Goal: Task Accomplishment & Management: Manage account settings

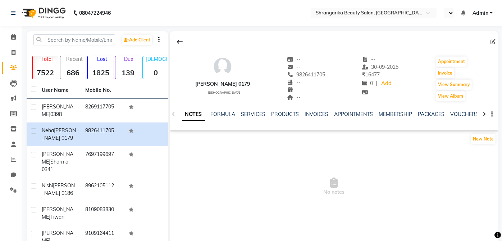
select select "en"
click at [243, 115] on link "SERVICES" at bounding box center [253, 114] width 24 height 6
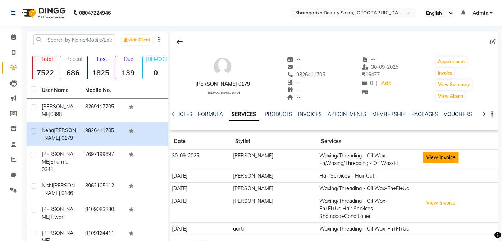
click at [447, 156] on button "View Invoice" at bounding box center [441, 157] width 36 height 11
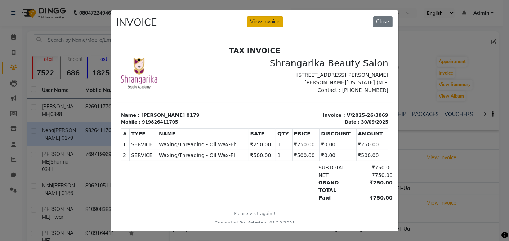
click at [264, 24] on button "View Invoice" at bounding box center [265, 21] width 36 height 11
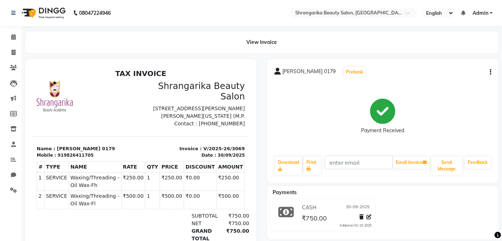
click at [491, 72] on icon "button" at bounding box center [490, 72] width 1 height 0
click at [470, 51] on div "Cancel Invoice" at bounding box center [454, 54] width 49 height 9
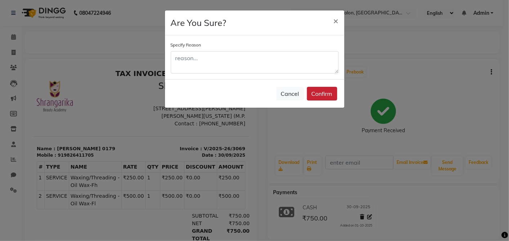
click at [332, 88] on button "Confirm" at bounding box center [322, 94] width 30 height 14
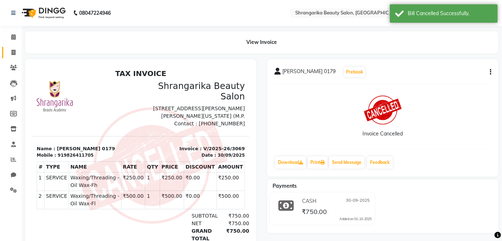
click at [5, 57] on link "Invoice" at bounding box center [10, 53] width 17 height 12
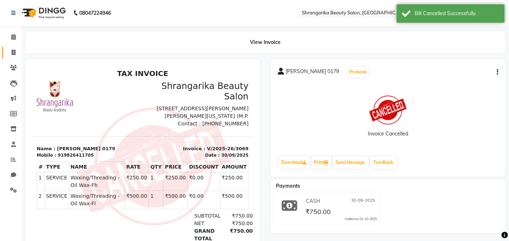
select select "5168"
select select "service"
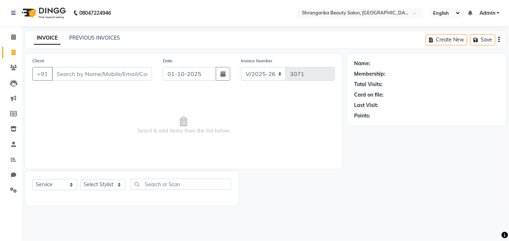
click at [126, 80] on input "Client" at bounding box center [102, 74] width 100 height 14
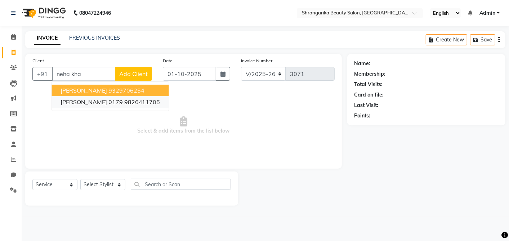
click at [141, 101] on ngb-highlight "9826411705" at bounding box center [142, 101] width 36 height 7
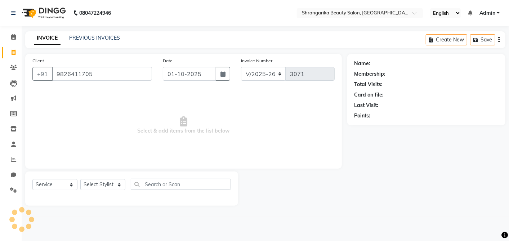
type input "9826411705"
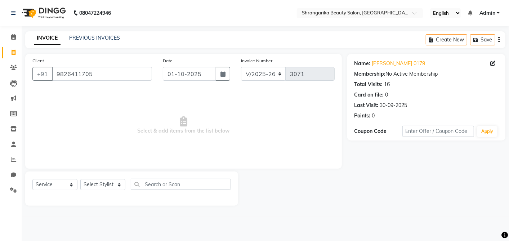
click at [416, 58] on div "Name: Neha Khatri 0179 Membership: No Active Membership Total Visits: 16 Card o…" at bounding box center [426, 88] width 144 height 63
click at [410, 63] on link "[PERSON_NAME] 0179" at bounding box center [398, 64] width 53 height 8
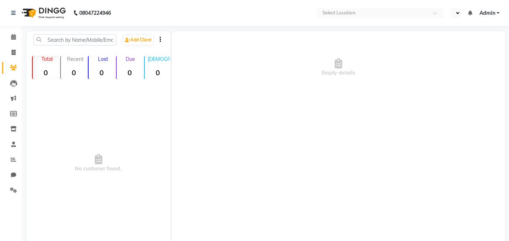
select select "en"
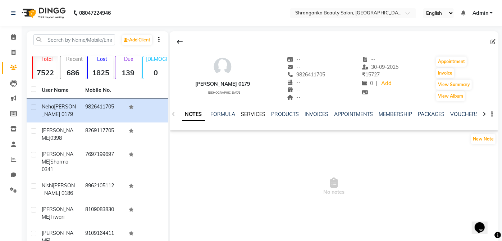
click at [256, 111] on link "SERVICES" at bounding box center [253, 114] width 24 height 6
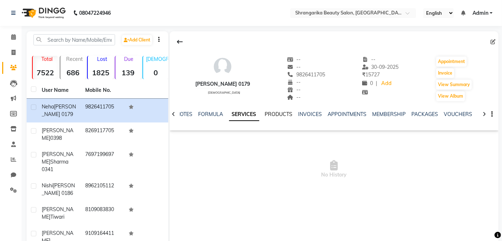
click at [283, 112] on link "PRODUCTS" at bounding box center [279, 114] width 28 height 6
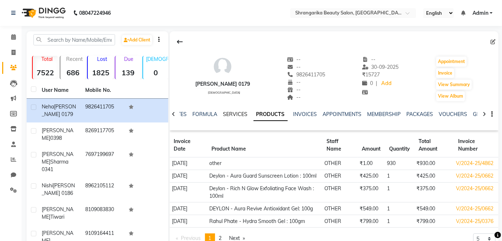
click at [244, 112] on link "SERVICES" at bounding box center [235, 114] width 24 height 6
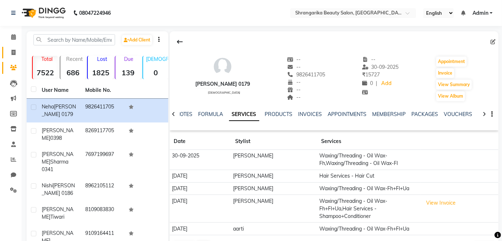
click at [12, 54] on icon at bounding box center [14, 52] width 4 height 5
select select "service"
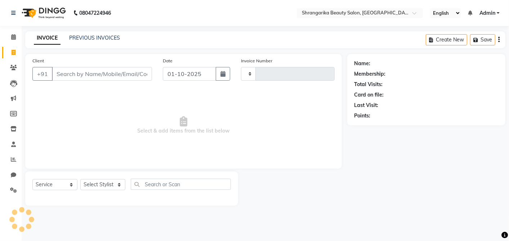
type input "3071"
select select "5168"
click at [81, 73] on input "Client" at bounding box center [102, 74] width 100 height 14
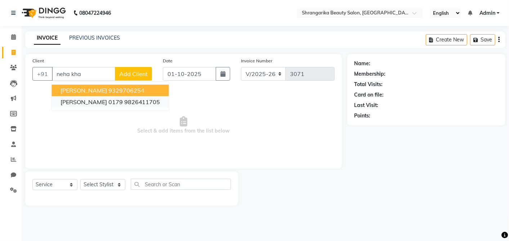
click at [126, 105] on ngb-highlight "9826411705" at bounding box center [142, 101] width 36 height 7
type input "9826411705"
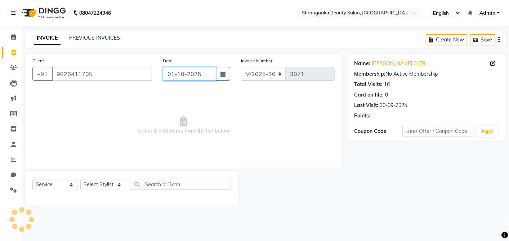
click at [179, 74] on input "01-10-2025" at bounding box center [189, 74] width 53 height 14
select select "10"
select select "2025"
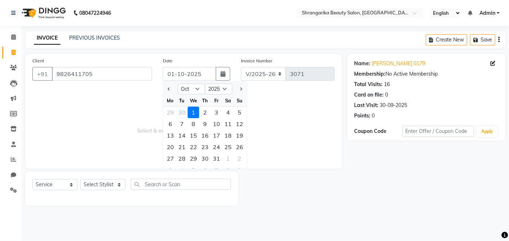
click at [182, 113] on div "30" at bounding box center [182, 113] width 12 height 12
type input "30-09-2025"
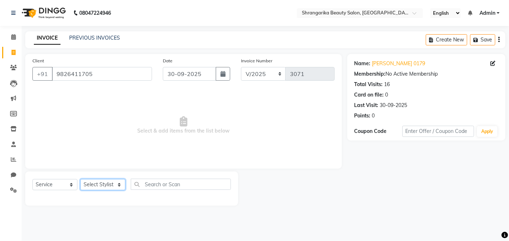
click at [111, 187] on select "Select Stylist aarti ANJALI [PERSON_NAME] [PERSON_NAME] [PERSON_NAME] Bhabhi [P…" at bounding box center [102, 184] width 45 height 11
select select "32942"
click at [80, 179] on select "Select Stylist aarti ANJALI [PERSON_NAME] [PERSON_NAME] [PERSON_NAME] Bhabhi [P…" at bounding box center [102, 184] width 45 height 11
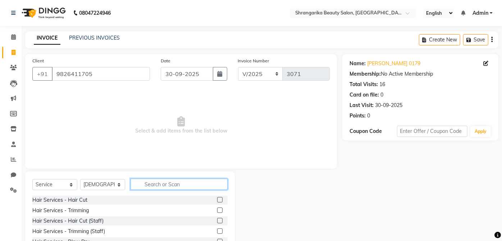
click at [180, 187] on input "text" at bounding box center [179, 184] width 97 height 11
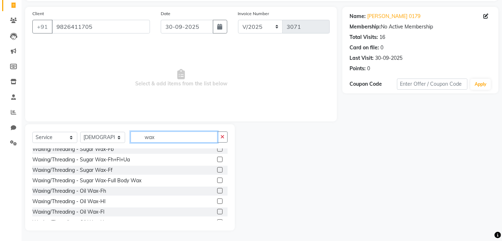
scroll to position [102, 0]
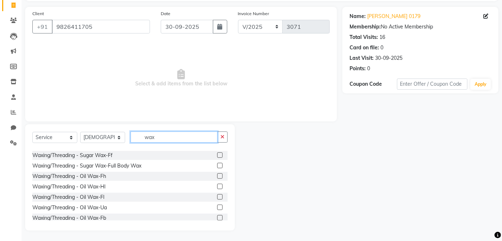
type input "wax"
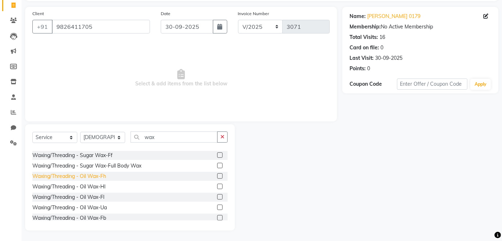
click at [101, 175] on div "Waxing/Threading - Oil Wax-Fh" at bounding box center [69, 176] width 74 height 8
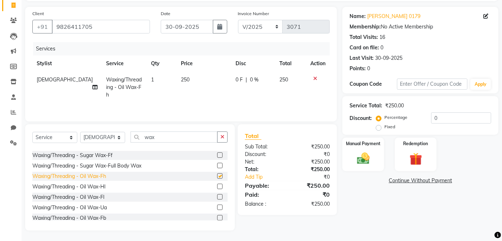
checkbox input "false"
click at [107, 207] on div "Waxing/Threading - Oil Wax-Ua" at bounding box center [69, 208] width 74 height 8
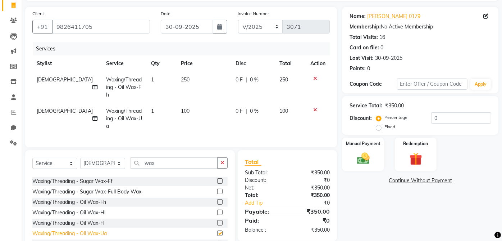
checkbox input "false"
click at [104, 219] on div "Waxing/Threading - Oil Wax-Fl" at bounding box center [68, 223] width 72 height 8
checkbox input "false"
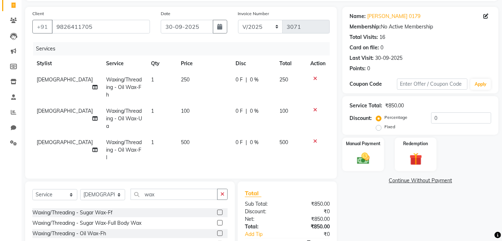
click at [193, 82] on td "250" at bounding box center [204, 87] width 55 height 31
select select "32942"
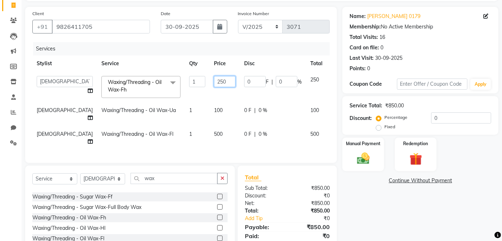
click at [214, 78] on input "250" at bounding box center [225, 81] width 22 height 11
type input "2"
click at [210, 106] on td "100" at bounding box center [225, 114] width 30 height 24
select select "32942"
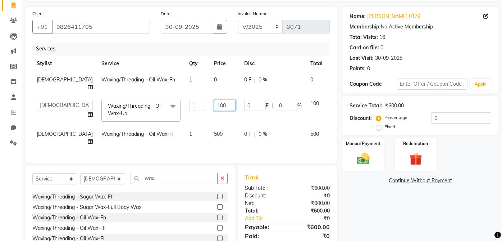
click at [214, 100] on input "100" at bounding box center [225, 105] width 22 height 11
type input "1"
click at [202, 125] on tbody "SUNITA Waxing/Threading - Oil Wax-Fh 1 0 0 F | 0 % 0 aarti ANJALI [PERSON_NAME]…" at bounding box center [191, 111] width 319 height 78
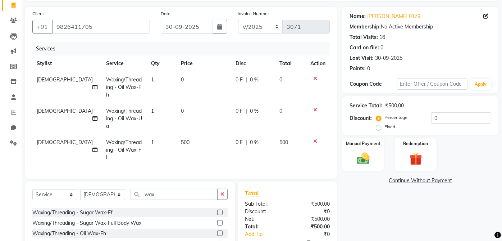
click at [199, 134] on td "500" at bounding box center [204, 149] width 55 height 31
select select "32942"
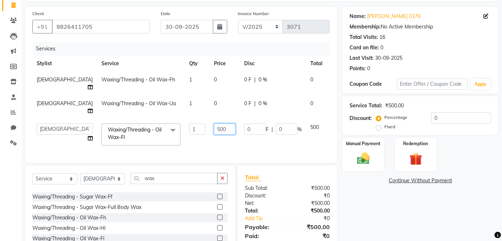
click at [214, 123] on input "500" at bounding box center [225, 128] width 22 height 11
type input "5"
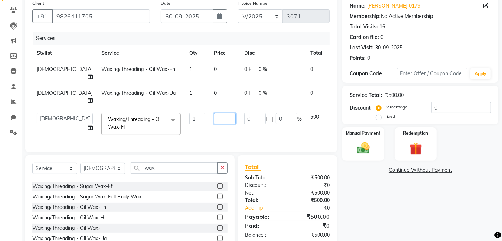
scroll to position [79, 0]
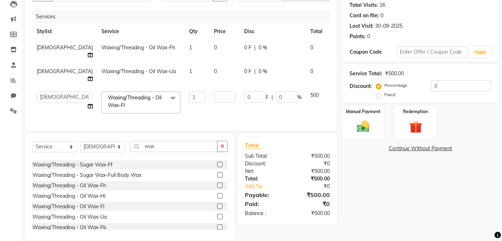
click at [455, 209] on div "Name: [PERSON_NAME] 0179 Membership: No Active Membership Total Visits: 16 Card…" at bounding box center [424, 107] width 162 height 265
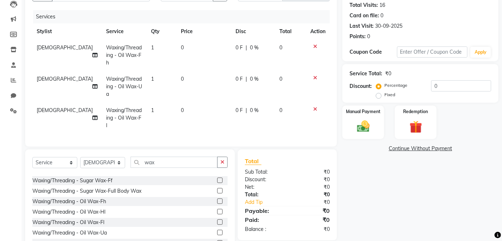
click at [421, 146] on link "Continue Without Payment" at bounding box center [420, 149] width 153 height 8
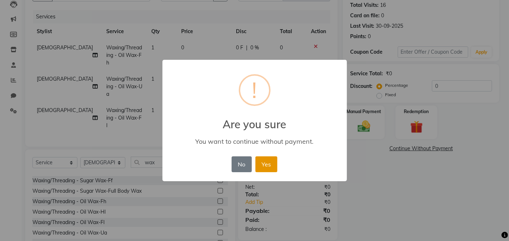
click at [270, 160] on button "Yes" at bounding box center [266, 164] width 22 height 16
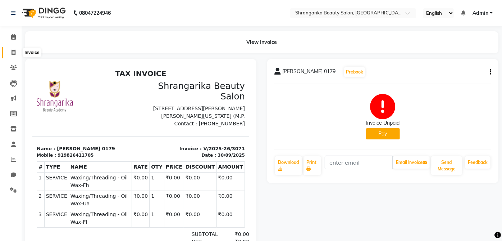
click at [12, 49] on span at bounding box center [13, 53] width 13 height 8
select select "service"
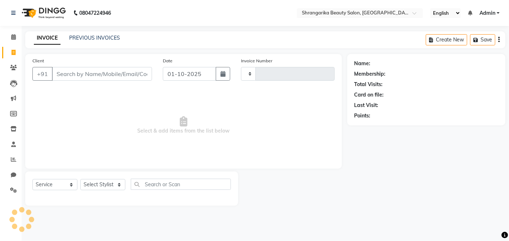
type input "3072"
select select "5168"
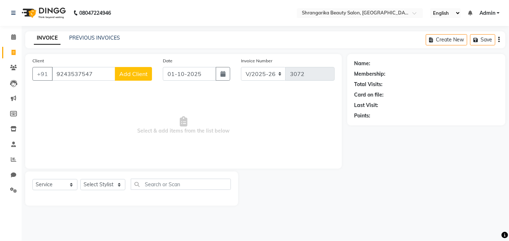
type input "9243537547"
click at [182, 67] on input "01-10-2025" at bounding box center [189, 74] width 53 height 14
select select "10"
select select "2025"
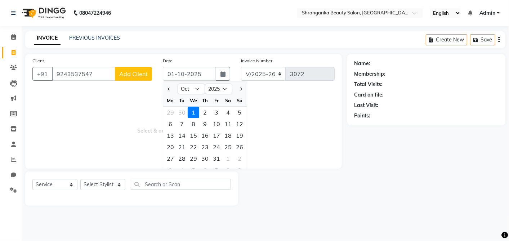
click at [188, 113] on div "1" at bounding box center [194, 113] width 12 height 12
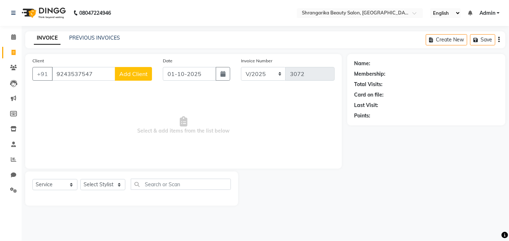
click at [182, 63] on div "Date [DATE]" at bounding box center [196, 72] width 78 height 30
click at [185, 76] on input "01-10-2025" at bounding box center [189, 74] width 53 height 14
select select "10"
select select "2025"
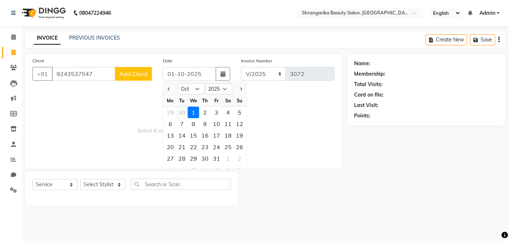
click at [182, 117] on div "30" at bounding box center [182, 113] width 12 height 12
type input "30-09-2025"
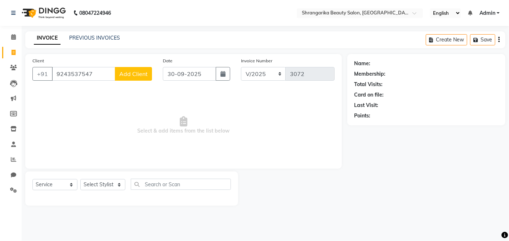
click at [137, 73] on span "Add Client" at bounding box center [133, 73] width 28 height 7
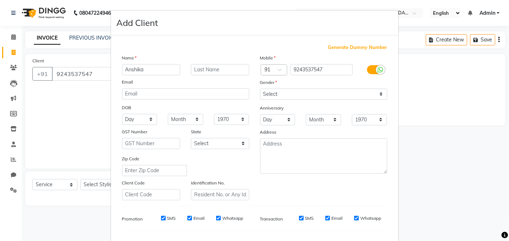
type input "Anshika"
click at [198, 73] on input "text" at bounding box center [220, 69] width 58 height 11
type input "Tiwari"
click at [265, 96] on select "Select [DEMOGRAPHIC_DATA] [DEMOGRAPHIC_DATA] Other Prefer Not To Say" at bounding box center [323, 94] width 127 height 11
select select "[DEMOGRAPHIC_DATA]"
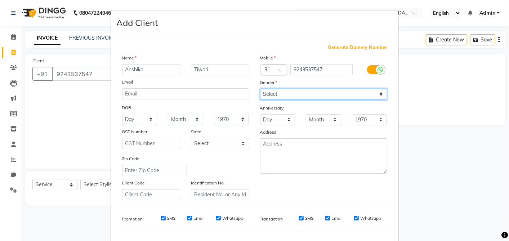
click at [260, 89] on select "Select [DEMOGRAPHIC_DATA] [DEMOGRAPHIC_DATA] Other Prefer Not To Say" at bounding box center [323, 94] width 127 height 11
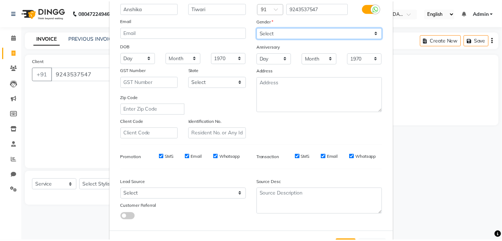
scroll to position [91, 0]
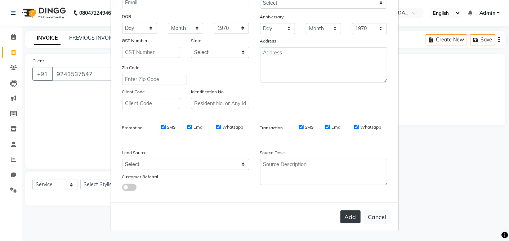
click at [351, 221] on button "Add" at bounding box center [350, 216] width 20 height 13
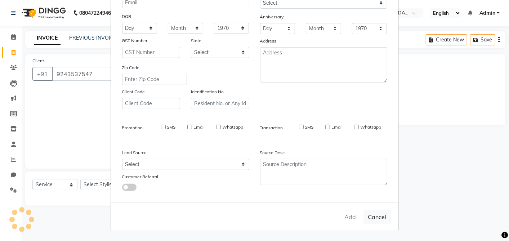
select select
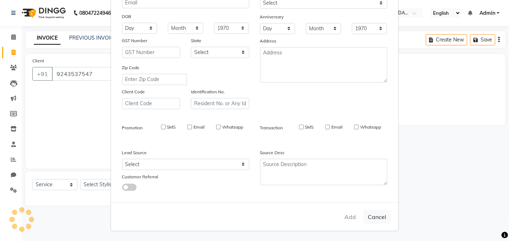
select select
checkbox input "false"
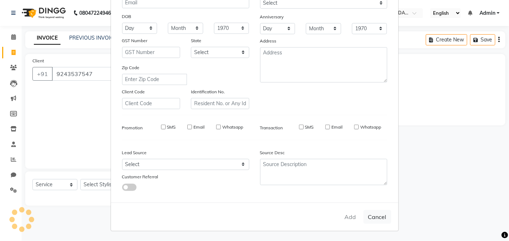
checkbox input "false"
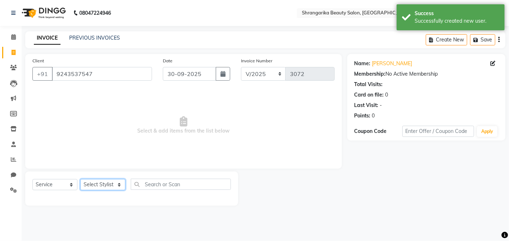
click at [109, 182] on select "Select Stylist aarti ANJALI [PERSON_NAME] [PERSON_NAME] [PERSON_NAME] Bhabhi [P…" at bounding box center [102, 184] width 45 height 11
select select "32942"
click at [80, 179] on select "Select Stylist aarti ANJALI [PERSON_NAME] [PERSON_NAME] [PERSON_NAME] Bhabhi [P…" at bounding box center [102, 184] width 45 height 11
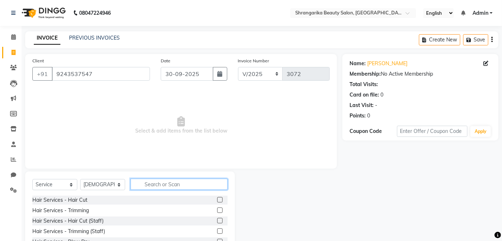
click at [139, 185] on input "text" at bounding box center [179, 184] width 97 height 11
type input "make"
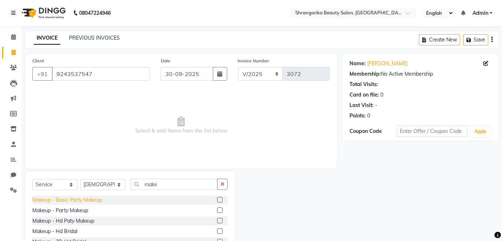
click at [87, 202] on div "Makeup - Basic Party Makeup" at bounding box center [67, 200] width 70 height 8
checkbox input "false"
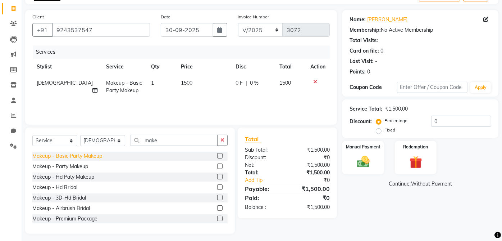
scroll to position [47, 0]
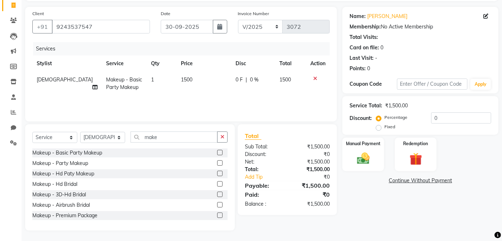
click at [181, 84] on td "1500" at bounding box center [204, 84] width 55 height 24
select select "32942"
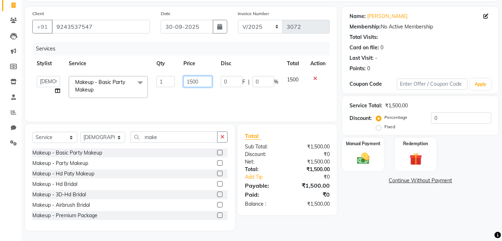
click at [189, 82] on input "1500" at bounding box center [198, 81] width 29 height 11
click at [194, 81] on input "1500" at bounding box center [198, 81] width 29 height 11
click at [192, 79] on input "1500" at bounding box center [198, 81] width 29 height 11
type input "1800"
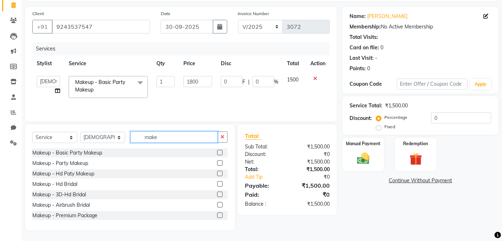
click at [179, 135] on input "make" at bounding box center [174, 136] width 87 height 11
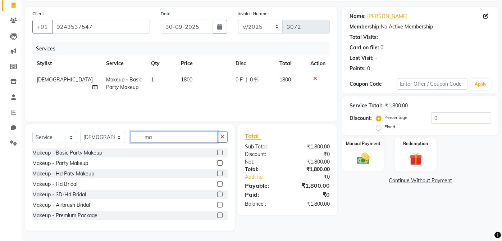
type input "m"
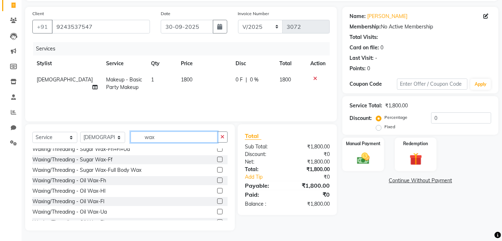
scroll to position [101, 0]
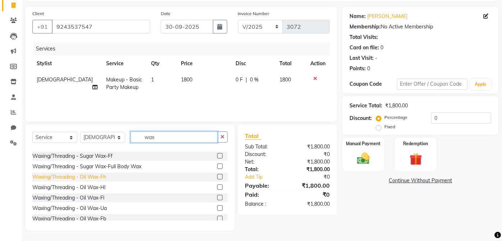
type input "wax"
click at [105, 179] on div "Waxing/Threading - Oil Wax-Fh" at bounding box center [69, 177] width 74 height 8
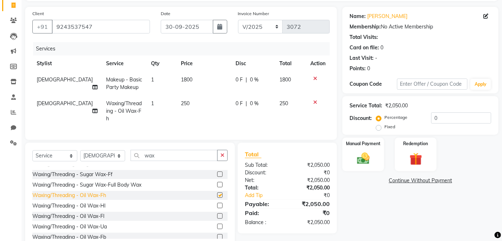
checkbox input "false"
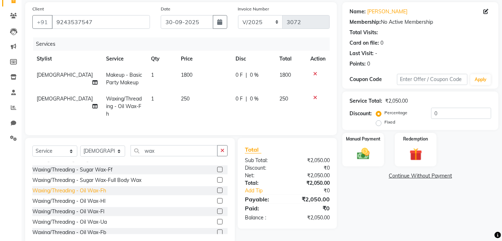
scroll to position [64, 0]
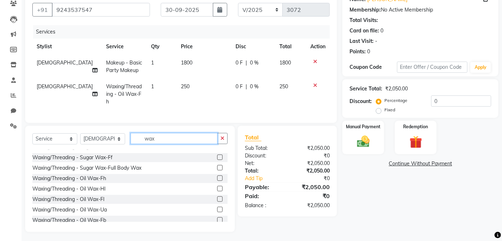
click at [159, 136] on input "wax" at bounding box center [174, 138] width 87 height 11
click at [56, 87] on td "[DEMOGRAPHIC_DATA]" at bounding box center [66, 93] width 69 height 31
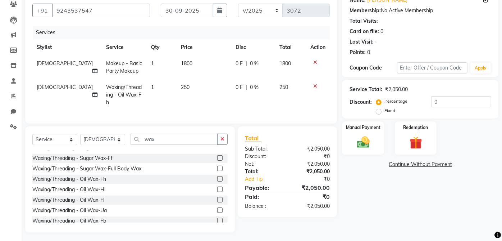
select select "32942"
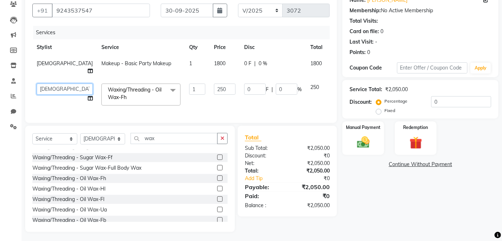
click at [46, 83] on select "aarti ANJALI [PERSON_NAME] [PERSON_NAME] [PERSON_NAME] Bhabhi [PERSON_NAME] OTH…" at bounding box center [65, 88] width 56 height 11
select select "47063"
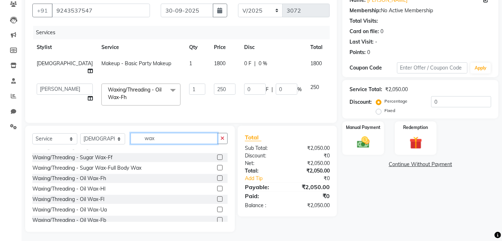
click at [175, 139] on input "wax" at bounding box center [174, 138] width 87 height 11
type input "w"
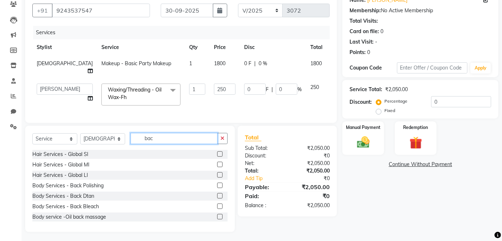
scroll to position [54, 0]
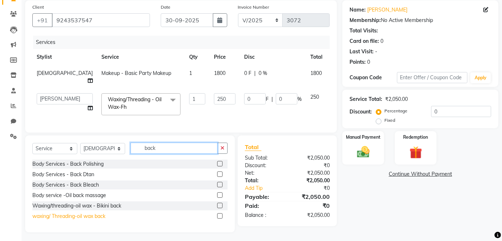
type input "back"
click at [105, 216] on div "waxing/ Threading-oil wax back" at bounding box center [68, 216] width 73 height 8
checkbox input "false"
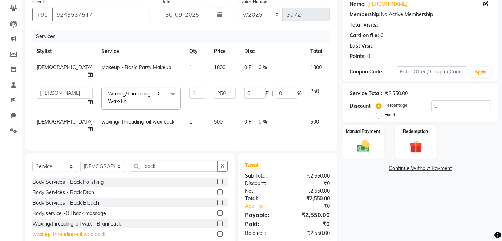
scroll to position [60, 0]
click at [214, 118] on span "500" at bounding box center [218, 121] width 9 height 6
select select "32942"
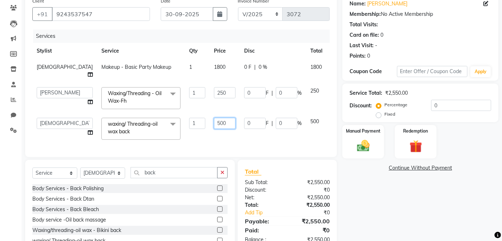
click at [214, 118] on input "500" at bounding box center [225, 123] width 22 height 11
type input "250"
click at [176, 172] on div "Select Service Product Membership Package Voucher Prepaid Gift Card Select Styl…" at bounding box center [130, 208] width 210 height 97
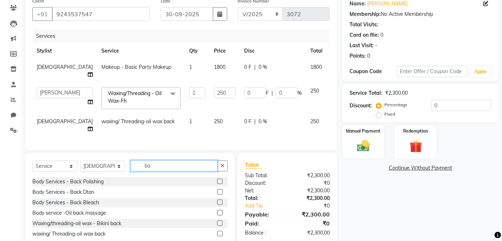
type input "b"
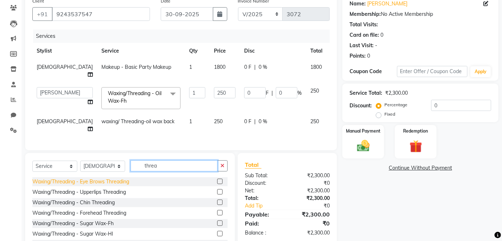
type input "threa"
click at [128, 178] on div "Waxing/Threading - Eye Brows Threading" at bounding box center [80, 182] width 97 height 8
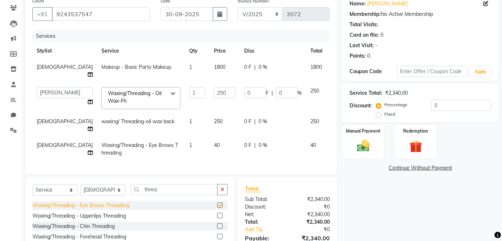
checkbox input "false"
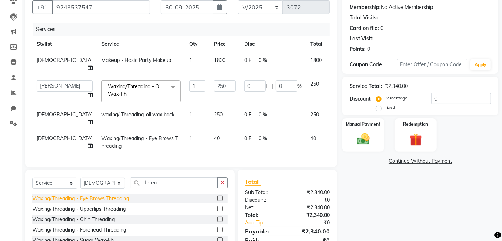
scroll to position [91, 0]
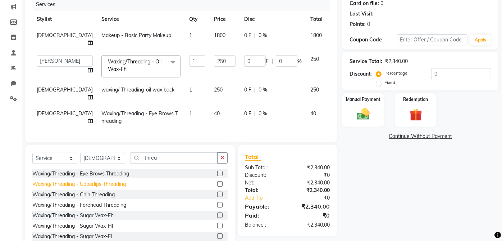
click at [126, 180] on div "Waxing/Threading - Upperlips Threading" at bounding box center [79, 184] width 94 height 8
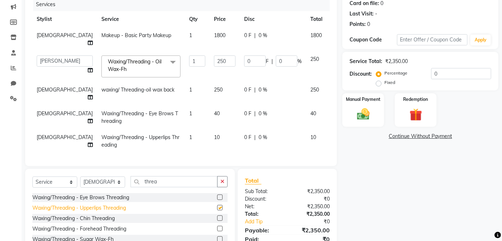
checkbox input "false"
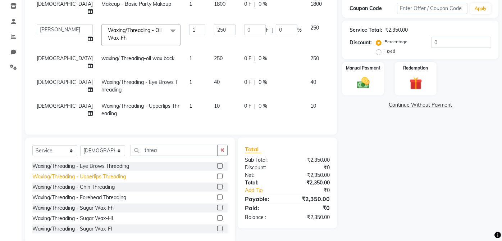
scroll to position [127, 0]
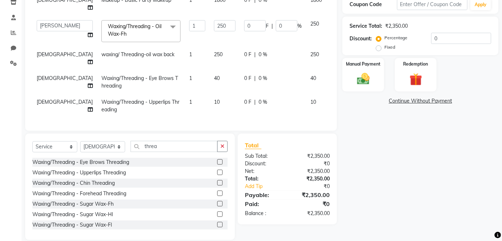
click at [48, 51] on span "[DEMOGRAPHIC_DATA]" at bounding box center [65, 54] width 56 height 6
select select "32942"
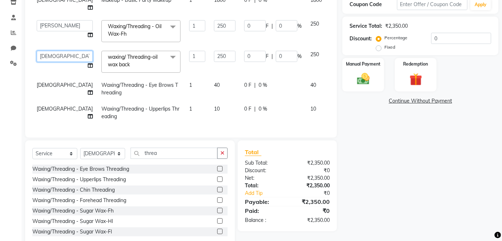
click at [46, 51] on select "aarti ANJALI [PERSON_NAME] [PERSON_NAME] [PERSON_NAME] Bhabhi [PERSON_NAME] OTH…" at bounding box center [65, 56] width 56 height 11
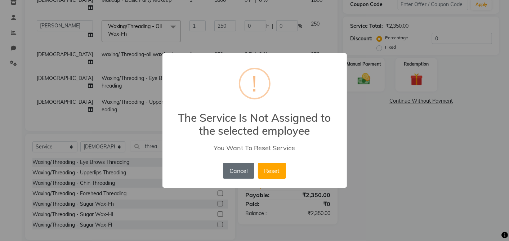
click at [240, 170] on button "Cancel" at bounding box center [238, 171] width 31 height 16
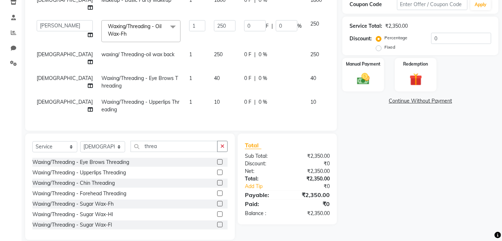
click at [42, 51] on span "[DEMOGRAPHIC_DATA]" at bounding box center [65, 54] width 56 height 6
select select "32942"
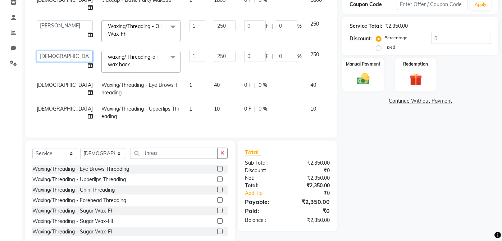
click at [42, 51] on select "aarti ANJALI [PERSON_NAME] [PERSON_NAME] [PERSON_NAME] Bhabhi [PERSON_NAME] OTH…" at bounding box center [65, 56] width 56 height 11
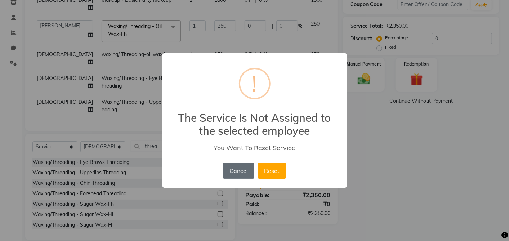
click at [244, 163] on button "Cancel" at bounding box center [238, 171] width 31 height 16
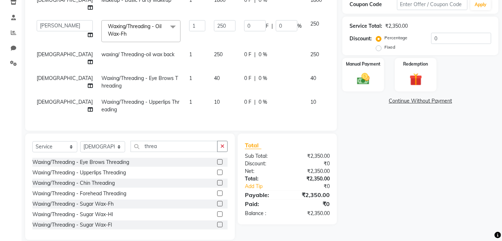
click at [334, 51] on icon at bounding box center [336, 53] width 4 height 5
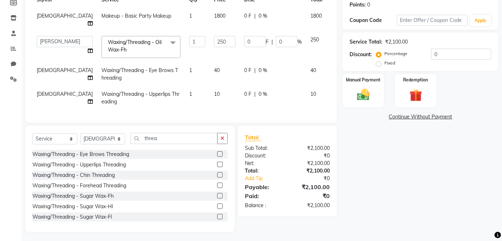
click at [327, 45] on td at bounding box center [339, 47] width 24 height 31
click at [49, 67] on span "[DEMOGRAPHIC_DATA]" at bounding box center [65, 70] width 56 height 6
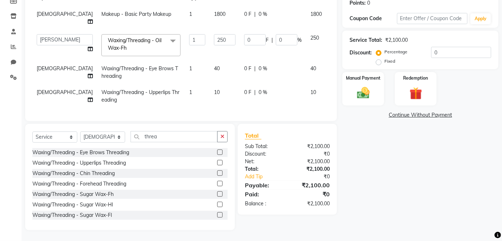
select select "32942"
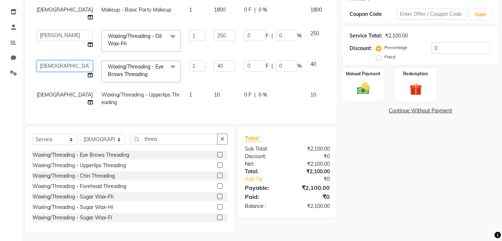
click at [50, 60] on select "aarti ANJALI [PERSON_NAME] [PERSON_NAME] [PERSON_NAME] Bhabhi [PERSON_NAME] OTH…" at bounding box center [65, 65] width 56 height 11
select select "47063"
click at [47, 89] on td "[DEMOGRAPHIC_DATA]" at bounding box center [64, 99] width 65 height 24
select select "32942"
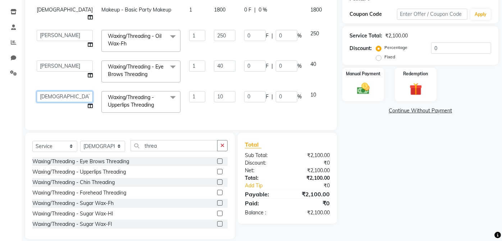
click at [47, 91] on select "aarti ANJALI [PERSON_NAME] [PERSON_NAME] [PERSON_NAME] Bhabhi [PERSON_NAME] OTH…" at bounding box center [65, 96] width 56 height 11
select select "47063"
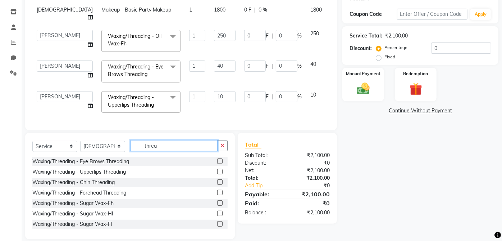
click at [165, 146] on input "threa" at bounding box center [174, 145] width 87 height 11
type input "t"
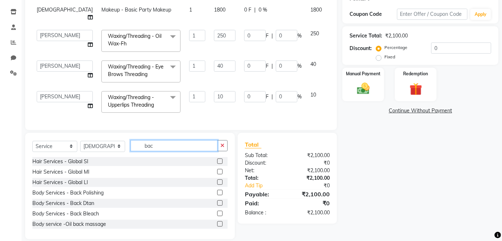
scroll to position [114, 0]
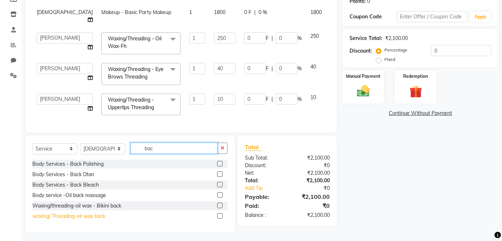
type input "bac"
click at [96, 213] on div "waxing/ Threading-oil wax back" at bounding box center [68, 216] width 73 height 8
checkbox input "false"
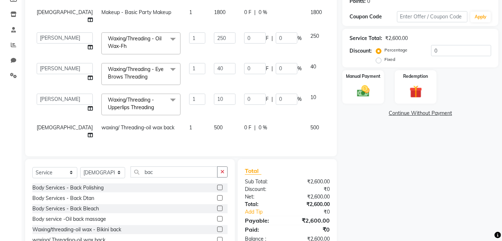
click at [50, 124] on span "[DEMOGRAPHIC_DATA]" at bounding box center [65, 127] width 56 height 6
select select "32942"
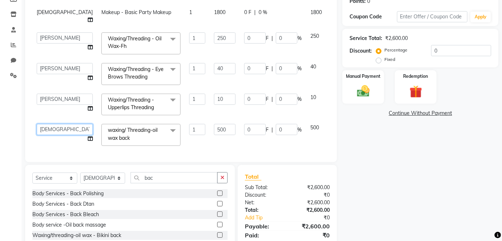
click at [50, 124] on select "aarti ANJALI [PERSON_NAME] [PERSON_NAME] [PERSON_NAME] Bhabhi [PERSON_NAME] OTH…" at bounding box center [65, 129] width 56 height 11
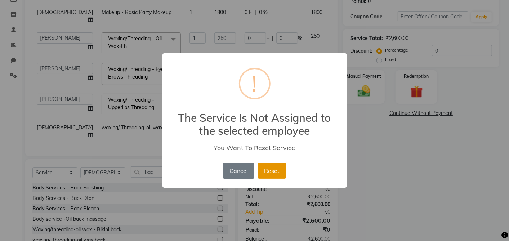
click at [266, 166] on button "Reset" at bounding box center [272, 171] width 28 height 16
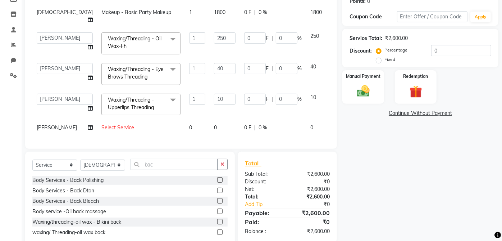
click at [334, 124] on icon at bounding box center [336, 126] width 4 height 5
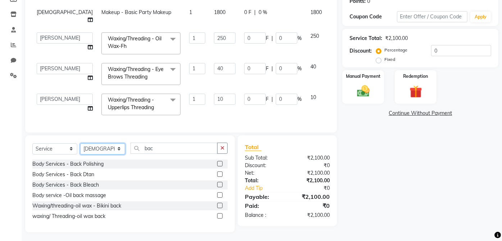
click at [100, 145] on select "Select Stylist aarti ANJALI [PERSON_NAME] [PERSON_NAME] [PERSON_NAME] Bhabhi [P…" at bounding box center [102, 148] width 45 height 11
select select "47063"
click at [80, 143] on select "Select Stylist aarti ANJALI [PERSON_NAME] [PERSON_NAME] [PERSON_NAME] Bhabhi [P…" at bounding box center [102, 148] width 45 height 11
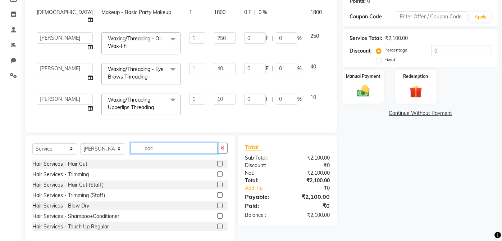
click at [154, 147] on input "bac" at bounding box center [174, 148] width 87 height 11
type input "b"
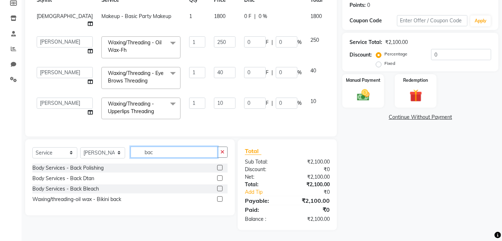
scroll to position [108, 0]
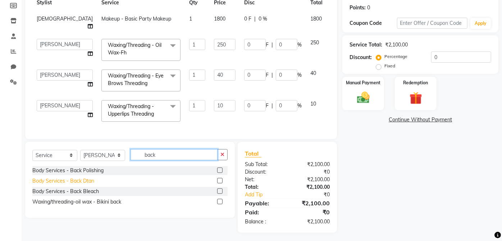
type input "back"
click at [87, 182] on div "Body Services - Back Dtan" at bounding box center [63, 181] width 62 height 8
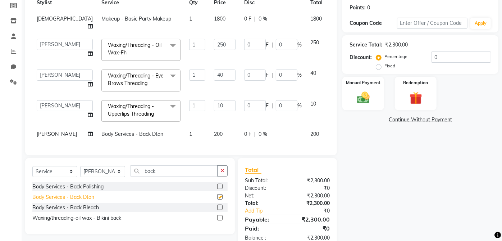
checkbox input "false"
click at [163, 172] on input "back" at bounding box center [174, 170] width 87 height 11
type input "b"
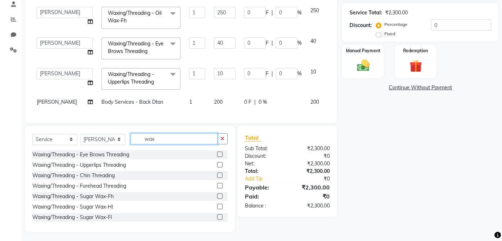
type input "wax"
click at [334, 98] on icon at bounding box center [336, 100] width 4 height 5
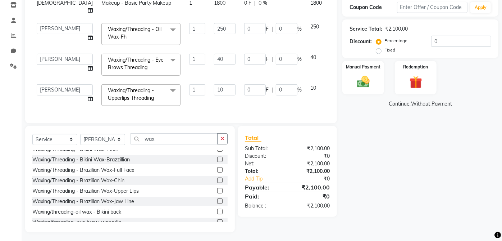
scroll to position [392, 0]
click at [119, 209] on div "Waxing/threading-oil wax - Bikini back" at bounding box center [76, 212] width 89 height 8
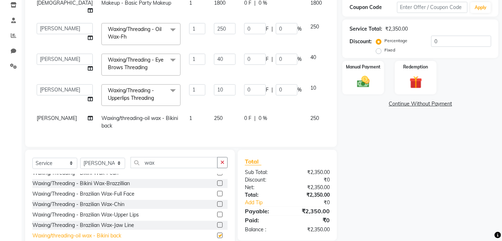
checkbox input "false"
click at [363, 79] on img at bounding box center [363, 81] width 21 height 15
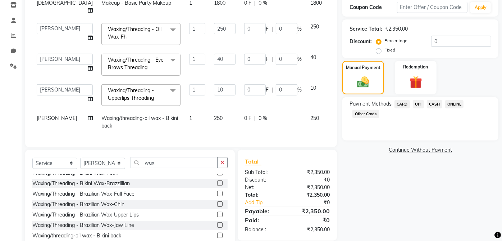
click at [420, 102] on span "UPI" at bounding box center [418, 104] width 11 height 8
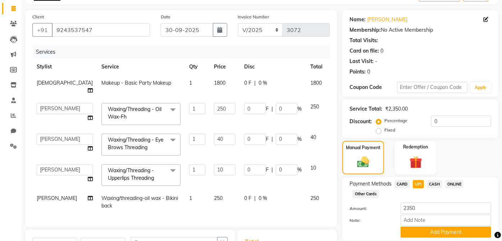
scroll to position [148, 0]
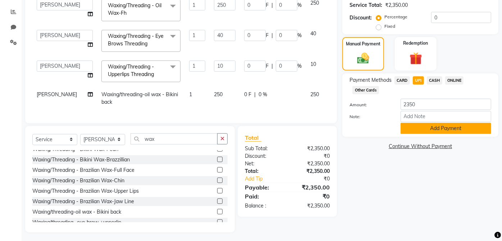
click at [456, 125] on button "Add Payment" at bounding box center [446, 128] width 91 height 11
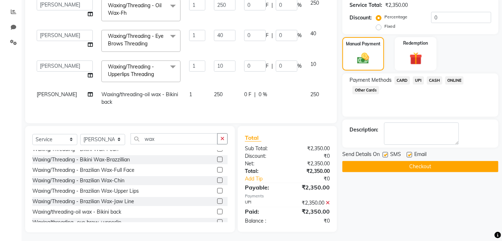
click at [410, 154] on label at bounding box center [409, 154] width 5 height 5
click at [410, 154] on input "checkbox" at bounding box center [409, 155] width 5 height 5
checkbox input "false"
click at [386, 153] on label at bounding box center [385, 154] width 5 height 5
click at [386, 153] on input "checkbox" at bounding box center [385, 155] width 5 height 5
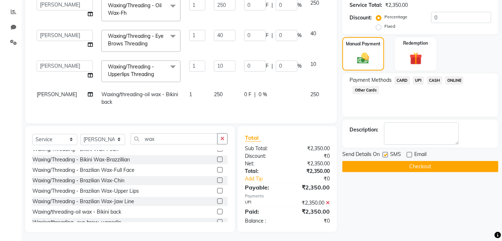
checkbox input "false"
click at [415, 162] on button "Checkout" at bounding box center [421, 166] width 156 height 11
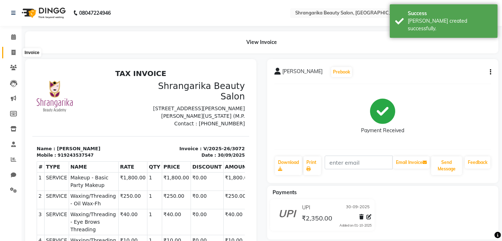
click at [17, 49] on span at bounding box center [13, 53] width 13 height 8
select select "service"
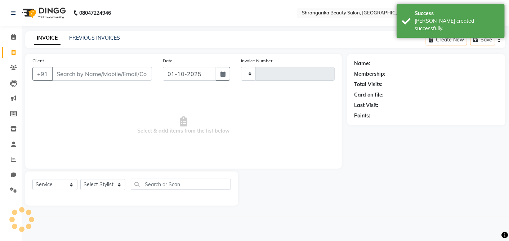
type input "3073"
select select "5168"
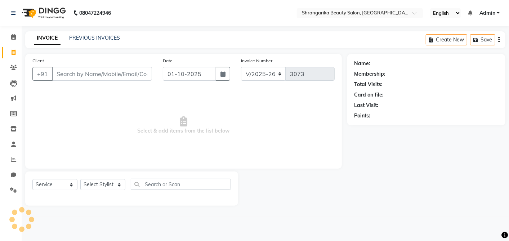
click at [74, 73] on input "Client" at bounding box center [102, 74] width 100 height 14
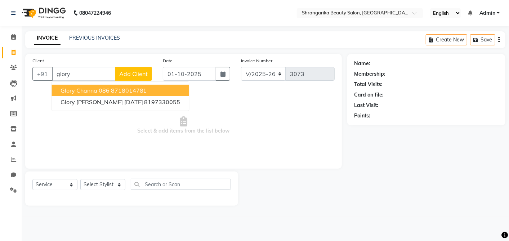
click at [139, 87] on ngb-highlight "8718014781" at bounding box center [129, 90] width 36 height 7
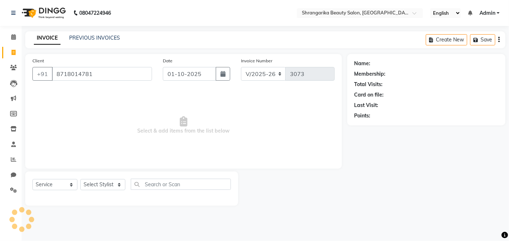
type input "8718014781"
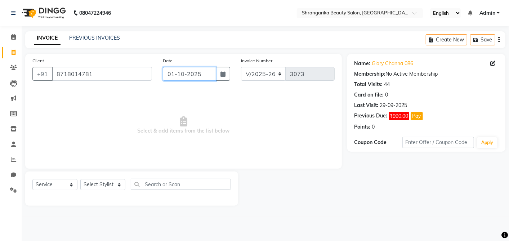
click at [205, 74] on input "01-10-2025" at bounding box center [189, 74] width 53 height 14
select select "10"
select select "2025"
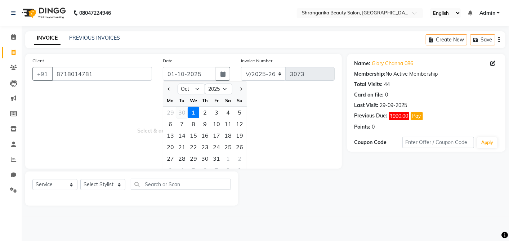
click at [183, 116] on div "30" at bounding box center [182, 113] width 12 height 12
type input "30-09-2025"
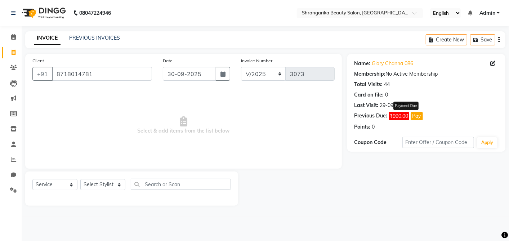
click at [419, 116] on button "Pay" at bounding box center [416, 116] width 12 height 8
select select "1"
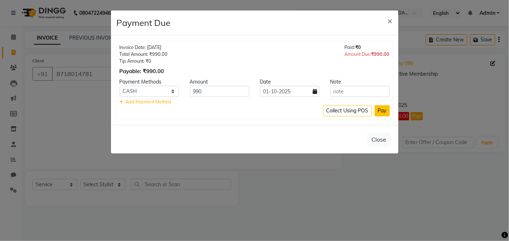
click at [385, 109] on button "Pay" at bounding box center [381, 110] width 15 height 11
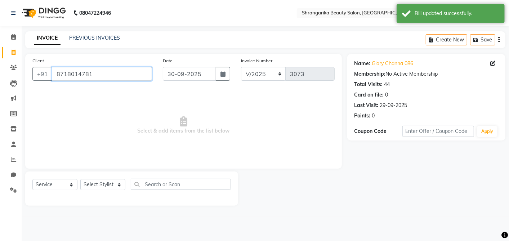
click at [129, 77] on input "8718014781" at bounding box center [102, 74] width 100 height 14
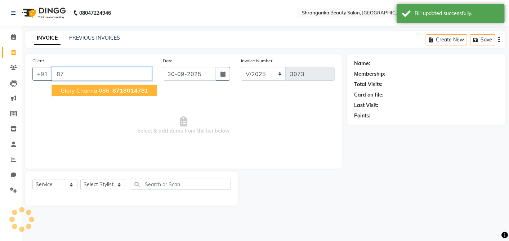
type input "8"
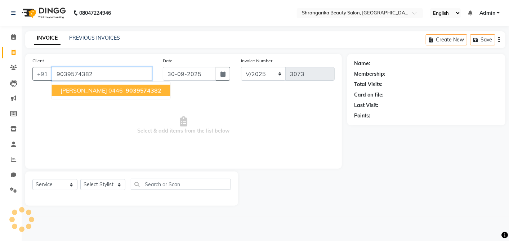
type input "9039574382"
click at [143, 92] on span "9039574382" at bounding box center [144, 90] width 36 height 7
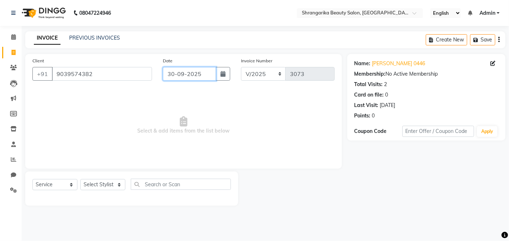
click at [169, 78] on input "30-09-2025" at bounding box center [189, 74] width 53 height 14
select select "9"
select select "2025"
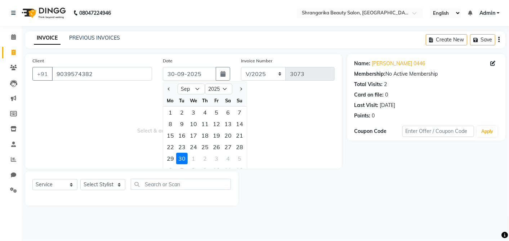
click at [155, 147] on span "Select & add items from the list below" at bounding box center [183, 125] width 302 height 72
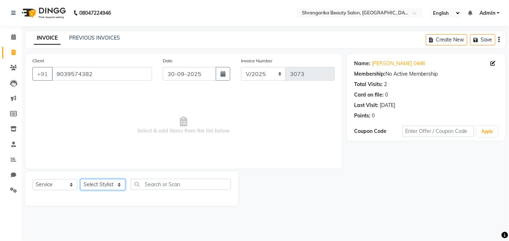
click at [92, 181] on select "Select Stylist aarti ANJALI [PERSON_NAME] [PERSON_NAME] [PERSON_NAME] Bhabhi [P…" at bounding box center [102, 184] width 45 height 11
select select "32949"
click at [80, 179] on select "Select Stylist aarti ANJALI [PERSON_NAME] [PERSON_NAME] [PERSON_NAME] Bhabhi [P…" at bounding box center [102, 184] width 45 height 11
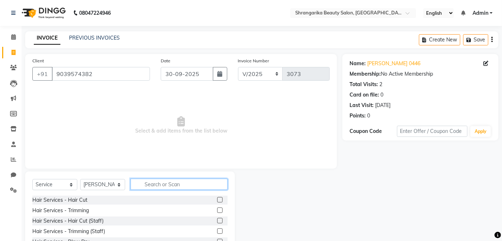
click at [166, 183] on input "text" at bounding box center [179, 184] width 97 height 11
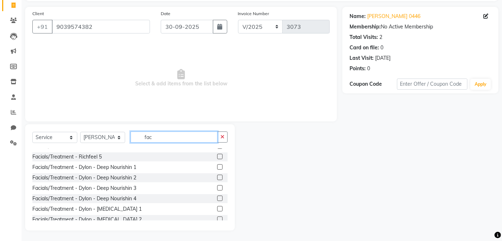
scroll to position [43, 0]
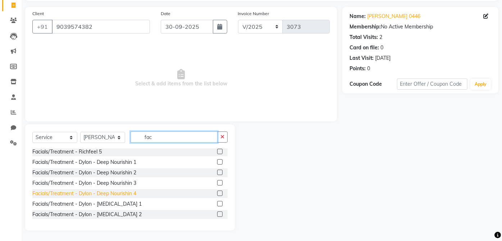
type input "fac"
click at [135, 190] on div "Facials/Treatment - Dylon - Deep Nourishin 4" at bounding box center [84, 194] width 104 height 8
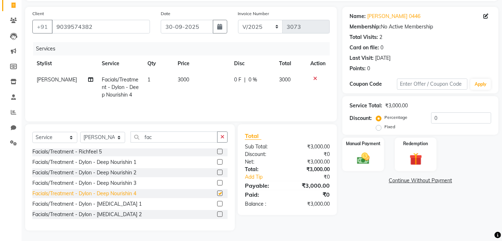
checkbox input "false"
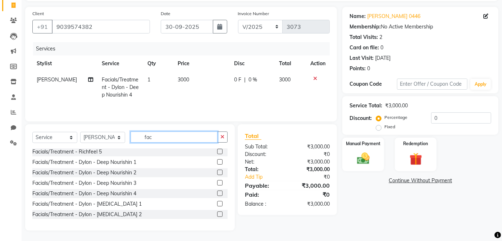
click at [200, 135] on input "fac" at bounding box center [174, 136] width 87 height 11
type input "f"
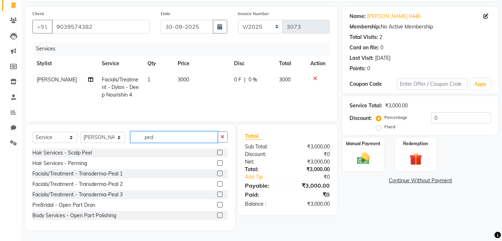
scroll to position [32, 0]
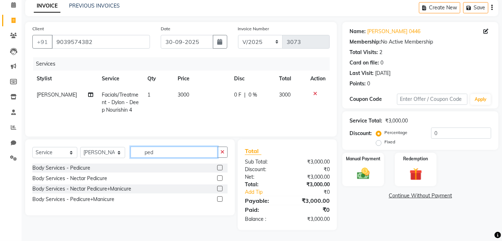
type input "ped"
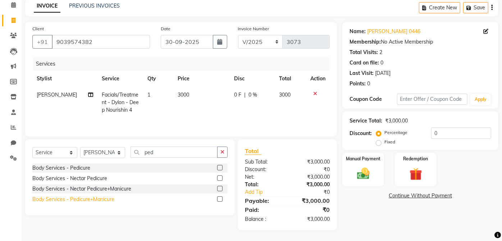
click at [109, 202] on div "Body Services - Pedicure+Manicure" at bounding box center [73, 199] width 82 height 8
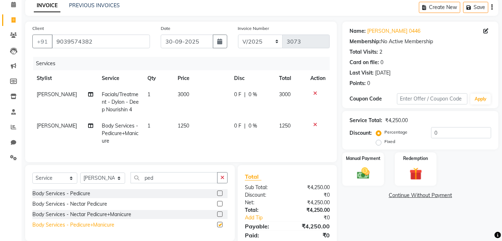
checkbox input "false"
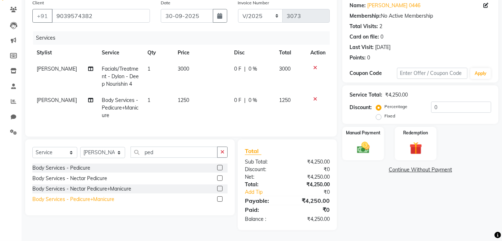
scroll to position [64, 0]
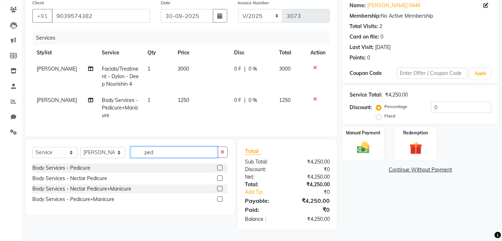
click at [177, 152] on input "ped" at bounding box center [174, 151] width 87 height 11
type input "p"
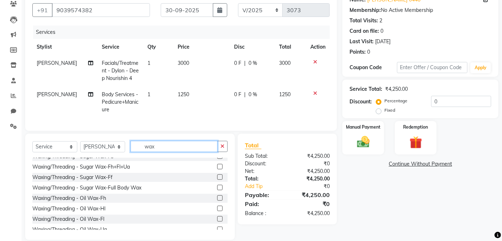
scroll to position [103, 0]
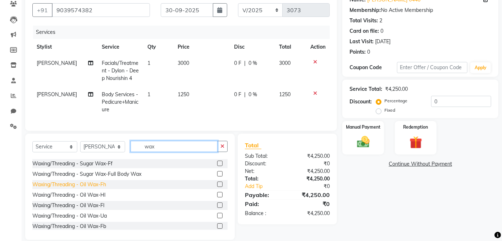
type input "wax"
click at [106, 188] on div "Waxing/Threading - Oil Wax-Fh" at bounding box center [69, 185] width 74 height 8
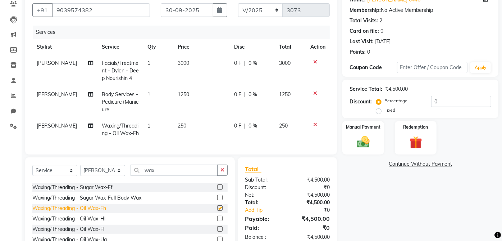
checkbox input "false"
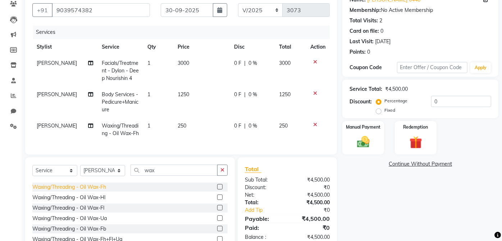
scroll to position [131, 0]
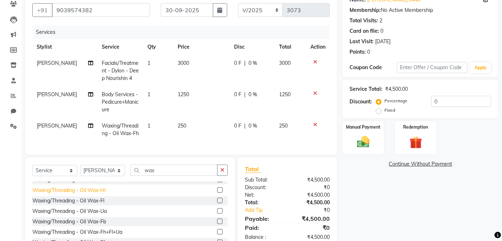
click at [105, 194] on div "Waxing/Threading - Oil Wax-Hl" at bounding box center [68, 190] width 73 height 8
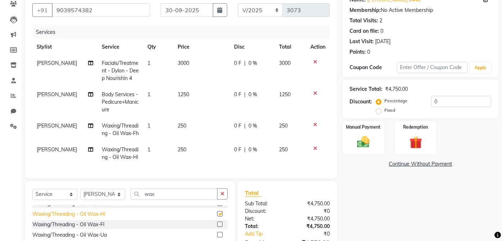
checkbox input "false"
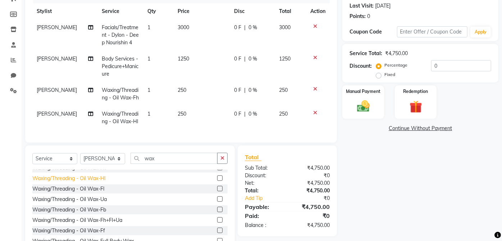
scroll to position [127, 0]
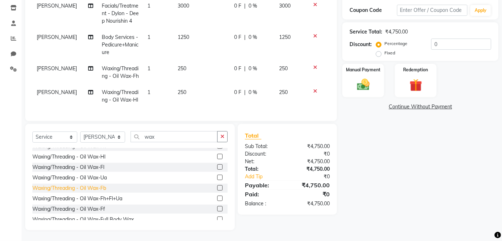
click at [104, 185] on div "Waxing/Threading - Oil Wax-Fb" at bounding box center [69, 188] width 74 height 8
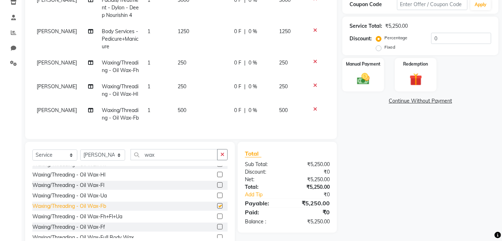
checkbox input "false"
click at [106, 199] on div "Waxing/Threading - Oil Wax-Ua" at bounding box center [69, 196] width 74 height 8
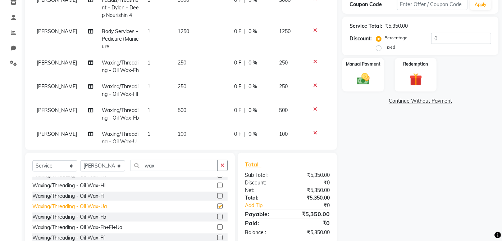
checkbox input "false"
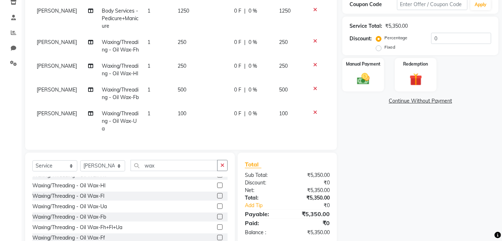
click at [313, 86] on icon at bounding box center [315, 88] width 4 height 5
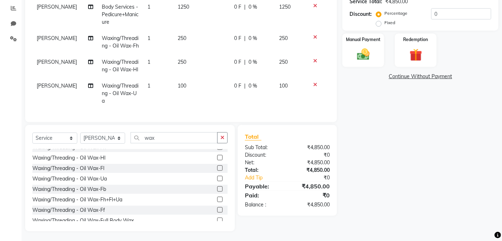
scroll to position [155, 0]
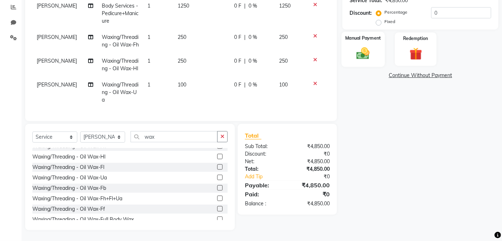
click at [366, 48] on img at bounding box center [363, 53] width 21 height 15
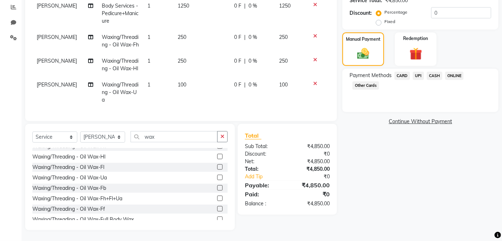
click at [424, 74] on span "UPI" at bounding box center [418, 76] width 11 height 8
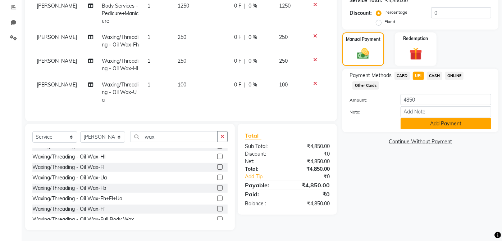
click at [440, 119] on button "Add Payment" at bounding box center [446, 123] width 91 height 11
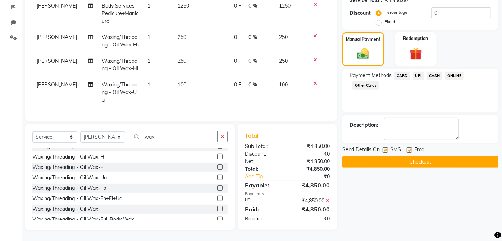
click at [410, 147] on label at bounding box center [409, 149] width 5 height 5
click at [410, 148] on input "checkbox" at bounding box center [409, 150] width 5 height 5
checkbox input "false"
click at [386, 147] on label at bounding box center [385, 149] width 5 height 5
click at [386, 148] on input "checkbox" at bounding box center [385, 150] width 5 height 5
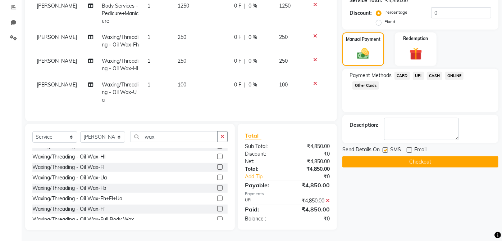
checkbox input "false"
click at [405, 156] on button "Checkout" at bounding box center [421, 161] width 156 height 11
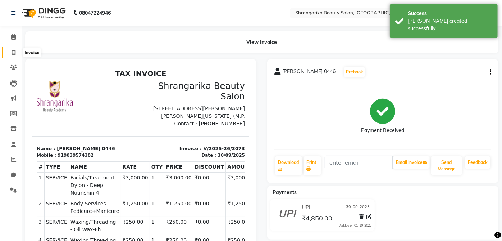
click at [14, 55] on span at bounding box center [13, 53] width 13 height 8
select select "service"
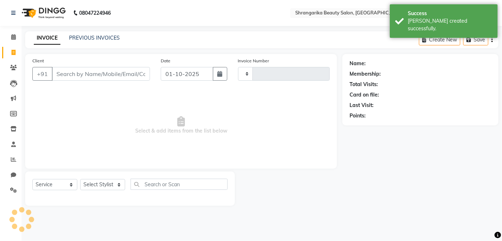
type input "3074"
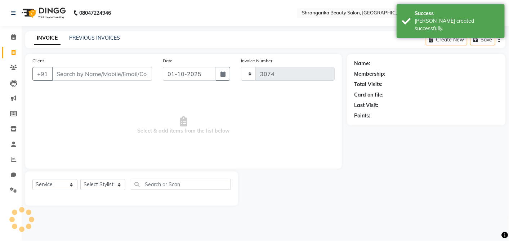
select select "5168"
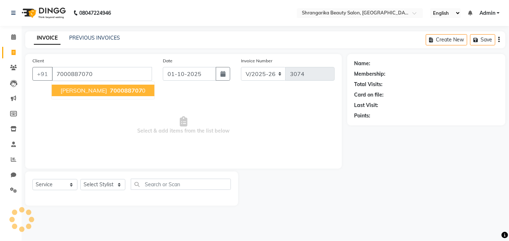
type input "7000887070"
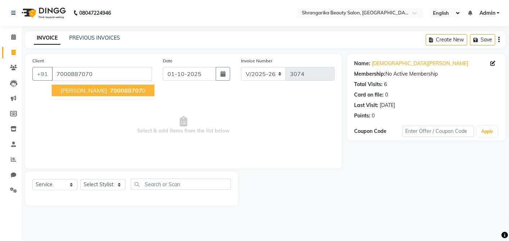
click at [106, 95] on button "[PERSON_NAME] 700088707 0" at bounding box center [103, 91] width 103 height 12
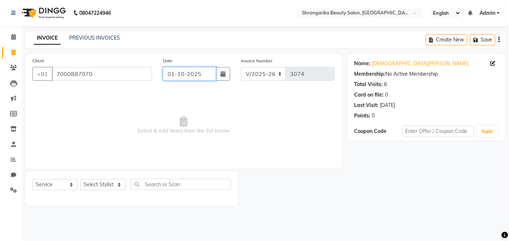
click at [171, 74] on input "01-10-2025" at bounding box center [189, 74] width 53 height 14
select select "10"
select select "2025"
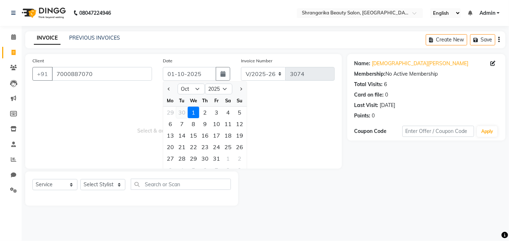
click at [184, 112] on div "30" at bounding box center [182, 113] width 12 height 12
type input "30-09-2025"
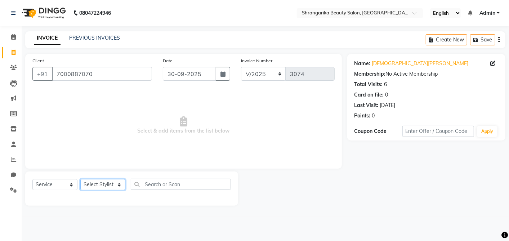
click at [99, 182] on select "Select Stylist aarti ANJALI [PERSON_NAME] [PERSON_NAME] [PERSON_NAME] Bhabhi [P…" at bounding box center [102, 184] width 45 height 11
select select "47063"
click at [80, 179] on select "Select Stylist aarti ANJALI [PERSON_NAME] [PERSON_NAME] [PERSON_NAME] Bhabhi [P…" at bounding box center [102, 184] width 45 height 11
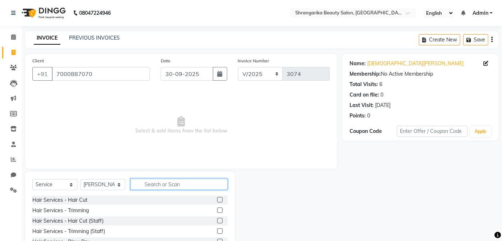
click at [173, 185] on input "text" at bounding box center [179, 184] width 97 height 11
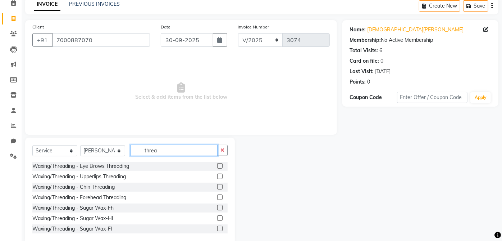
scroll to position [47, 0]
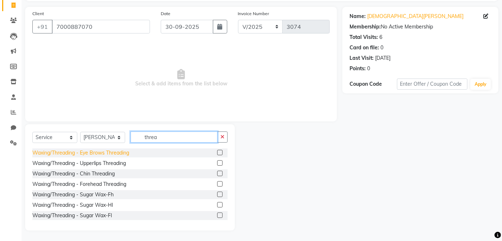
type input "threa"
click at [123, 153] on div "Waxing/Threading - Eye Brows Threading" at bounding box center [80, 153] width 97 height 8
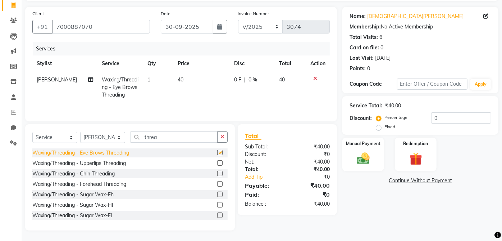
checkbox input "false"
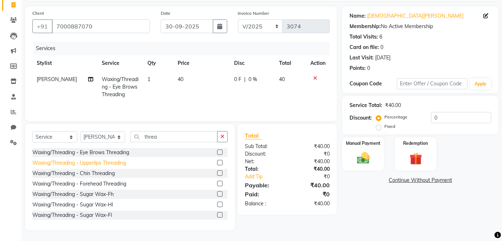
click at [126, 163] on div "Waxing/Threading - Upperlips Threading" at bounding box center [79, 163] width 94 height 8
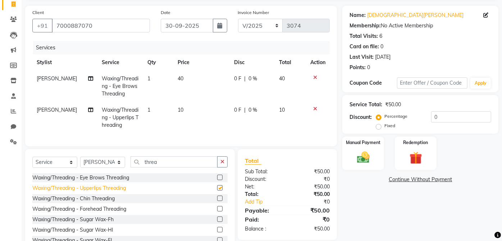
checkbox input "false"
click at [178, 77] on span "40" at bounding box center [181, 78] width 6 height 6
select select "47063"
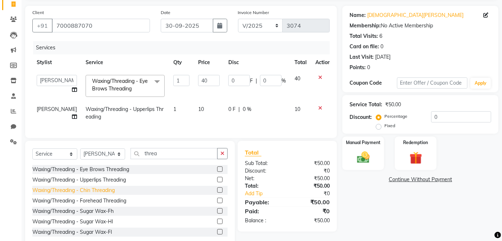
click at [115, 194] on div "Waxing/Threading - Chin Threading" at bounding box center [73, 190] width 82 height 8
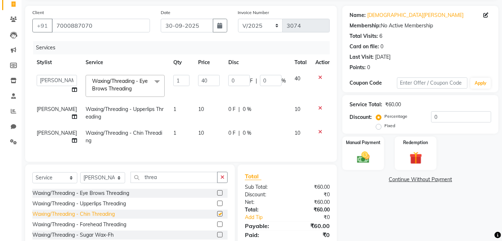
checkbox input "false"
click at [198, 78] on input "40" at bounding box center [209, 80] width 22 height 11
click at [198, 77] on input "40" at bounding box center [209, 80] width 22 height 11
type input "4"
type input "50"
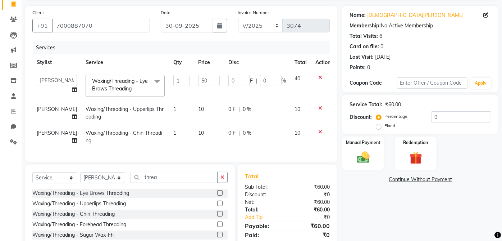
click at [202, 112] on td "10" at bounding box center [209, 113] width 30 height 24
select select "47063"
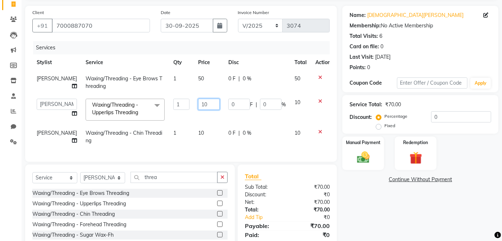
click at [198, 104] on input "10" at bounding box center [209, 104] width 22 height 11
click at [198, 101] on input "10" at bounding box center [209, 104] width 22 height 11
type input "20"
click at [190, 131] on tbody "[PERSON_NAME] Waxing/Threading - Eye Brows Threading 1 50 0 F | 0 % 50 aarti AN…" at bounding box center [183, 110] width 303 height 78
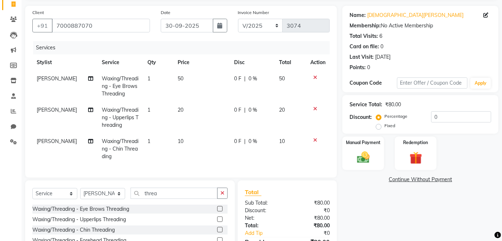
click at [178, 143] on span "10" at bounding box center [181, 141] width 6 height 6
select select "47063"
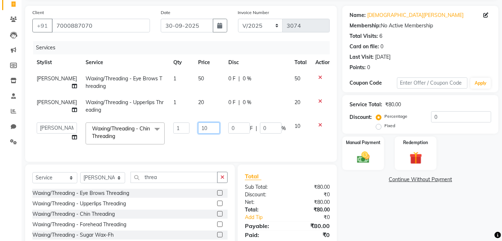
click at [198, 127] on input "10" at bounding box center [209, 127] width 22 height 11
type input "20"
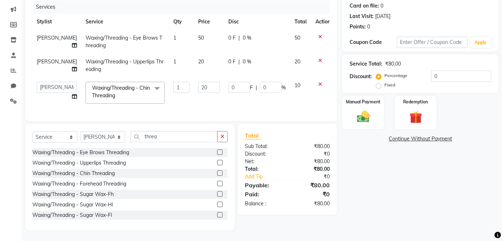
click at [394, 178] on div "Name: [PERSON_NAME] Membership: No Active Membership Total Visits: 6 Card on fi…" at bounding box center [424, 97] width 162 height 265
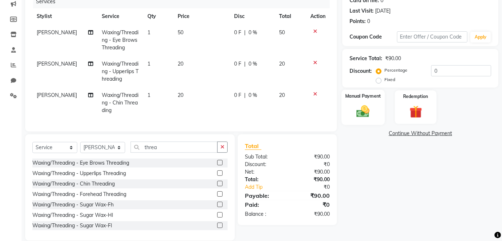
click at [363, 111] on img at bounding box center [363, 111] width 21 height 15
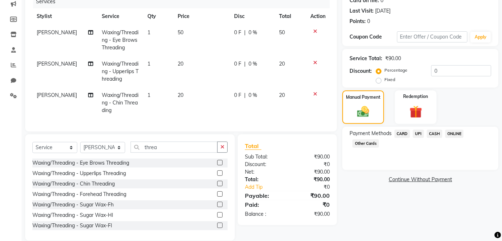
click at [439, 130] on span "CASH" at bounding box center [434, 134] width 15 height 8
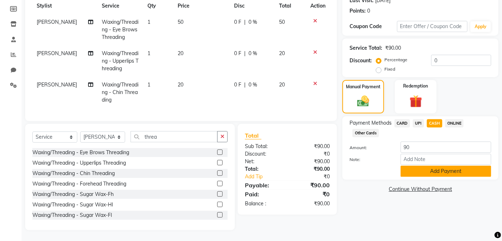
click at [453, 166] on button "Add Payment" at bounding box center [446, 171] width 91 height 11
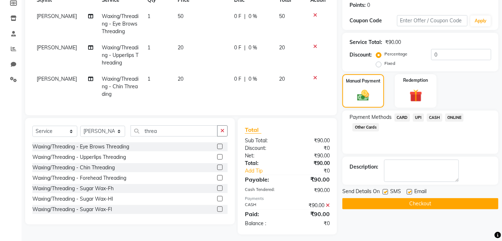
scroll to position [119, 0]
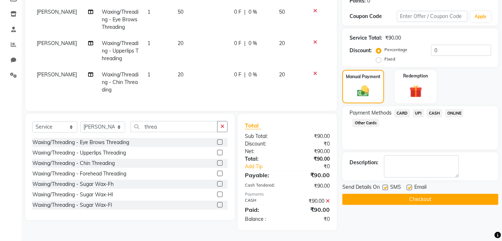
click at [408, 185] on label at bounding box center [409, 187] width 5 height 5
click at [408, 185] on input "checkbox" at bounding box center [409, 187] width 5 height 5
checkbox input "false"
click at [384, 185] on label at bounding box center [385, 187] width 5 height 5
click at [384, 185] on input "checkbox" at bounding box center [385, 187] width 5 height 5
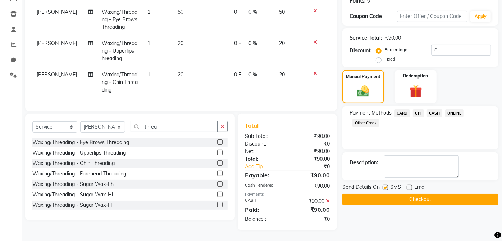
checkbox input "false"
click at [418, 199] on button "Checkout" at bounding box center [421, 199] width 156 height 11
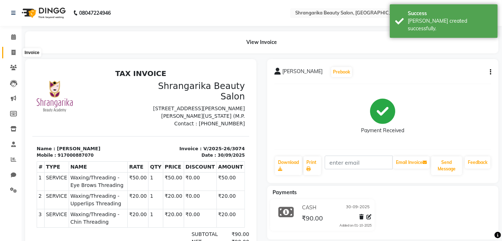
click at [10, 49] on span at bounding box center [13, 53] width 13 height 8
select select "5168"
select select "service"
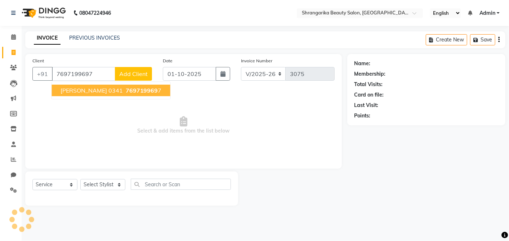
type input "7697199697"
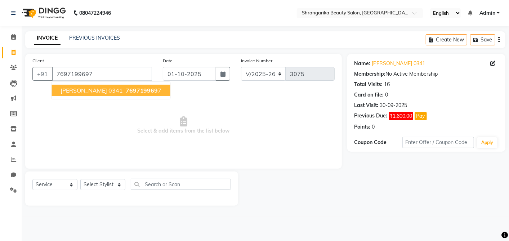
click at [111, 92] on span "[PERSON_NAME] 0341" at bounding box center [91, 90] width 62 height 7
click at [111, 92] on span "Select & add items from the list below" at bounding box center [183, 125] width 302 height 72
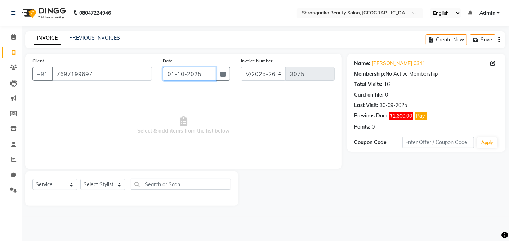
click at [178, 77] on input "01-10-2025" at bounding box center [189, 74] width 53 height 14
select select "10"
select select "2025"
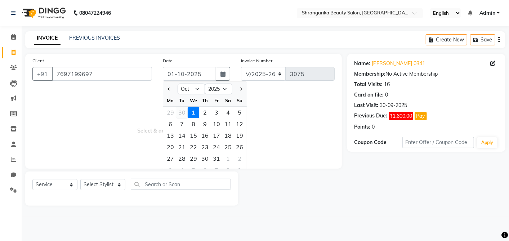
click at [185, 112] on div "30" at bounding box center [182, 113] width 12 height 12
type input "30-09-2025"
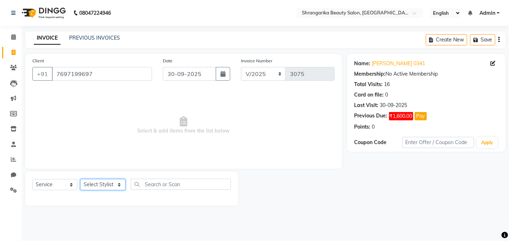
click at [91, 184] on select "Select Stylist aarti ANJALI [PERSON_NAME] [PERSON_NAME] [PERSON_NAME] Bhabhi [P…" at bounding box center [102, 184] width 45 height 11
select select "32942"
click at [80, 179] on select "Select Stylist aarti ANJALI [PERSON_NAME] [PERSON_NAME] [PERSON_NAME] Bhabhi [P…" at bounding box center [102, 184] width 45 height 11
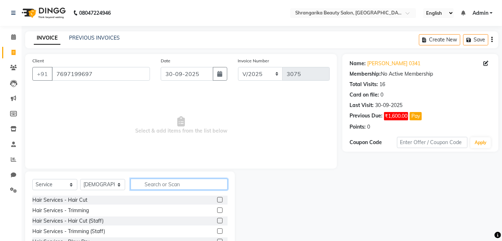
click at [151, 185] on input "text" at bounding box center [179, 184] width 97 height 11
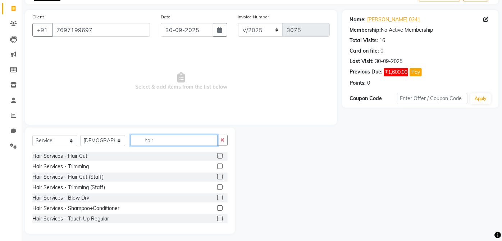
scroll to position [47, 0]
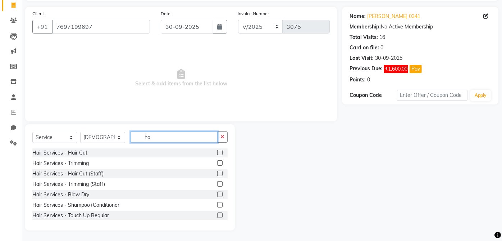
type input "h"
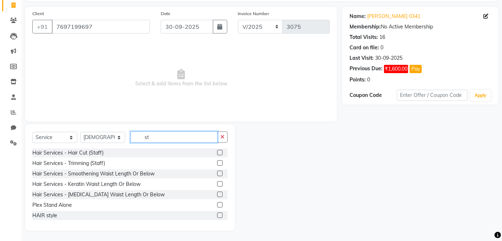
type input "st"
click at [46, 216] on div "HAIR style" at bounding box center [44, 216] width 25 height 8
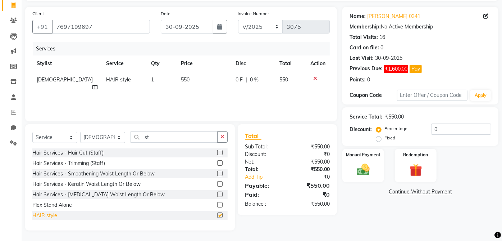
checkbox input "false"
click at [166, 135] on input "st" at bounding box center [174, 136] width 87 height 11
type input "s"
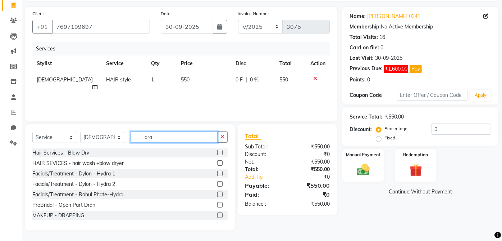
scroll to position [32, 0]
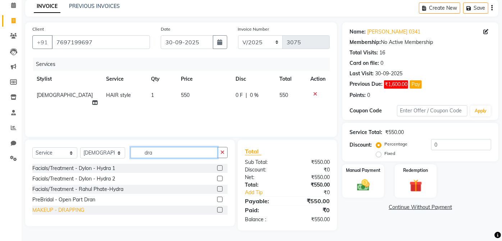
type input "dra"
click at [80, 211] on div "MAKEUP - DRAPPING" at bounding box center [58, 210] width 52 height 8
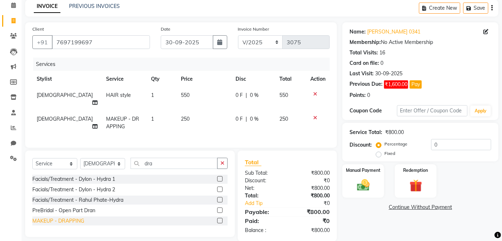
scroll to position [0, 3]
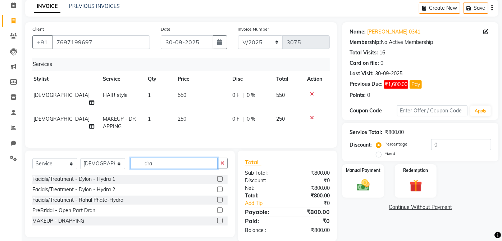
click at [175, 162] on input "dra" at bounding box center [174, 163] width 87 height 11
click at [82, 222] on div "MAKEUP - DRAPPING" at bounding box center [58, 221] width 52 height 8
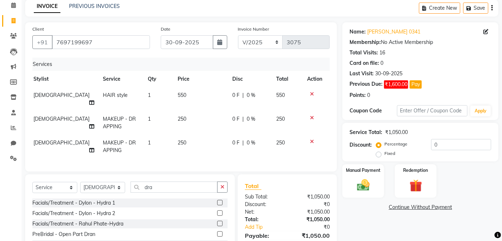
checkbox input "false"
click at [168, 184] on input "dra" at bounding box center [174, 186] width 87 height 11
type input "d"
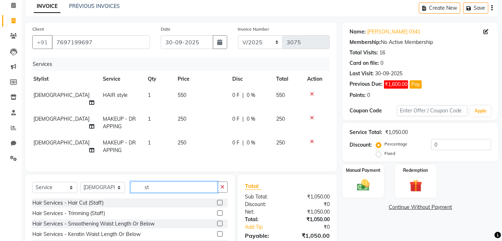
scroll to position [80, 0]
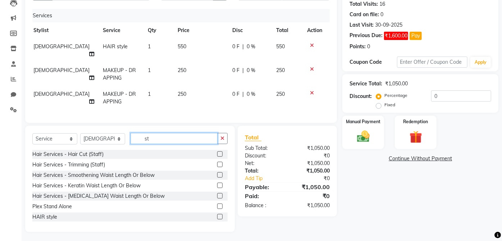
type input "st"
click at [50, 216] on div "HAIR style" at bounding box center [44, 217] width 25 height 8
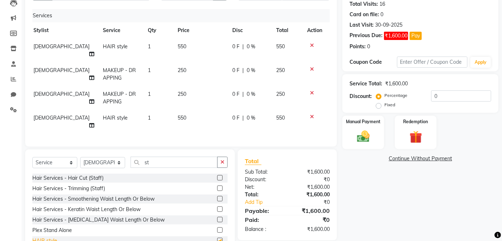
checkbox input "false"
click at [49, 92] on td "[DEMOGRAPHIC_DATA]" at bounding box center [63, 98] width 69 height 24
select select "32942"
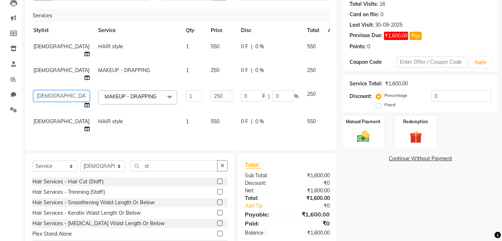
click at [49, 90] on select "aarti ANJALI [PERSON_NAME] [PERSON_NAME] [PERSON_NAME] Bhabhi [PERSON_NAME] OTH…" at bounding box center [61, 95] width 56 height 11
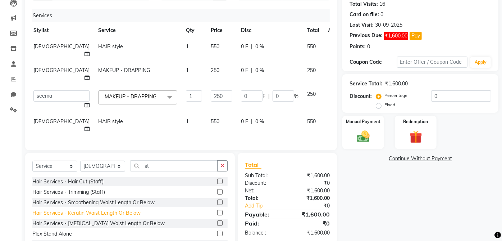
select select "47062"
click at [37, 118] on span "[DEMOGRAPHIC_DATA]" at bounding box center [61, 121] width 56 height 6
select select "32942"
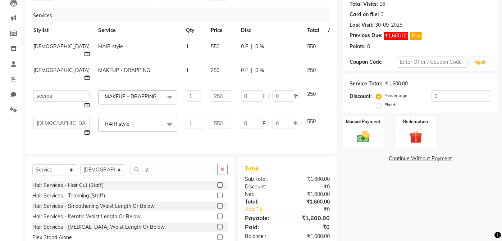
click at [37, 118] on select "aarti ANJALI [PERSON_NAME] [PERSON_NAME] [PERSON_NAME] Bhabhi [PERSON_NAME] OTH…" at bounding box center [61, 123] width 56 height 11
select select "47062"
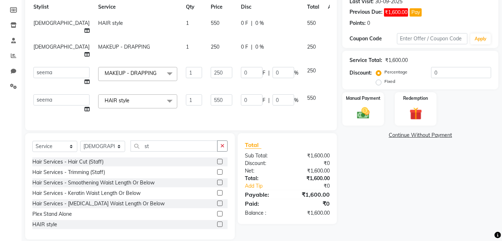
click at [418, 137] on link "Continue Without Payment" at bounding box center [420, 135] width 153 height 8
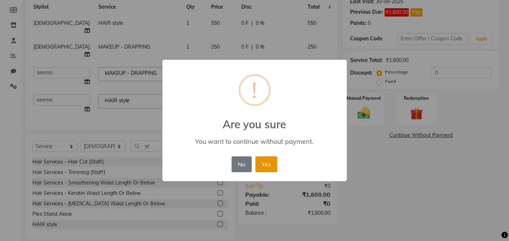
click at [270, 159] on button "Yes" at bounding box center [266, 164] width 22 height 16
